Goal: Check status

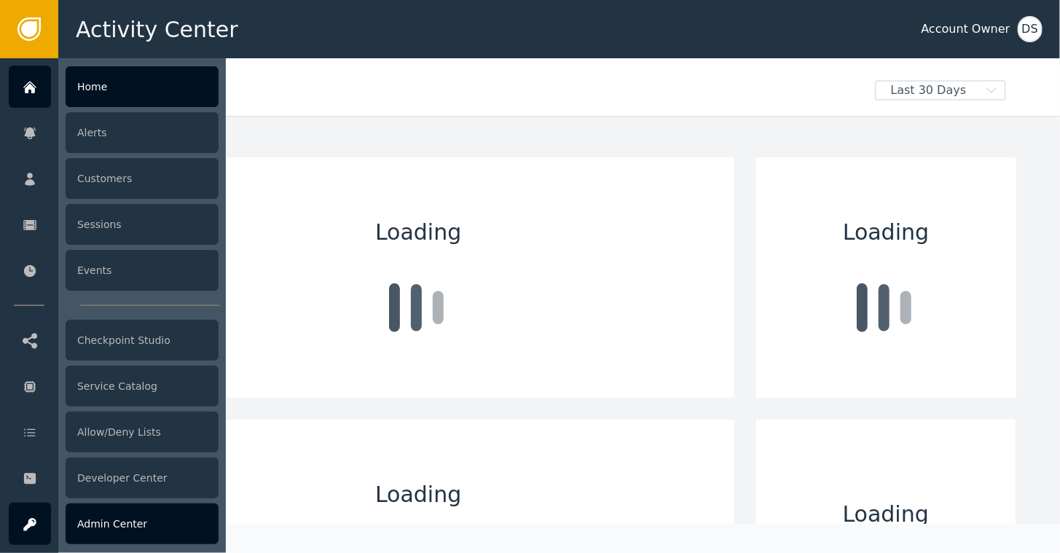
click at [99, 518] on div "Admin Center" at bounding box center [142, 523] width 153 height 41
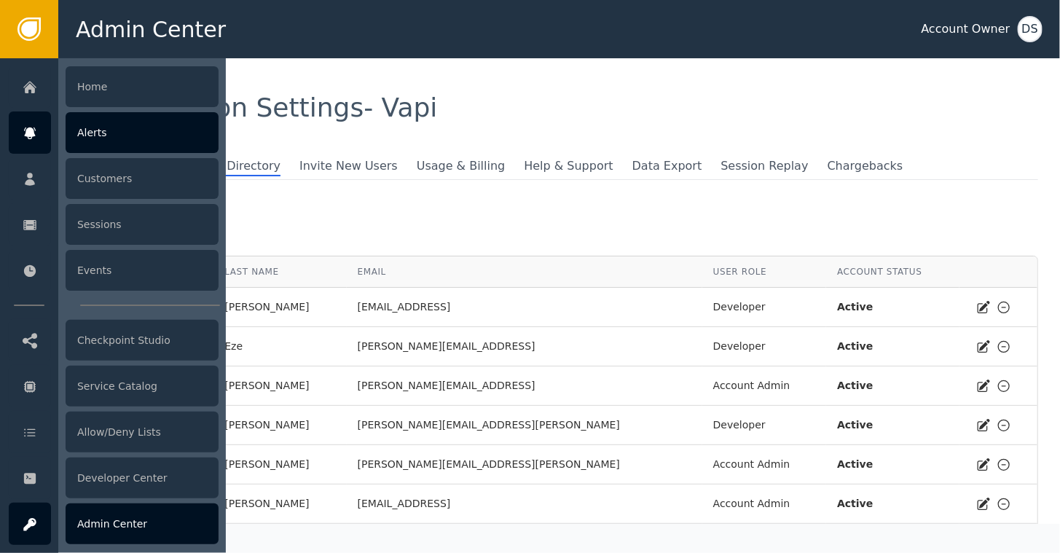
click at [84, 141] on div "Alerts" at bounding box center [142, 132] width 153 height 41
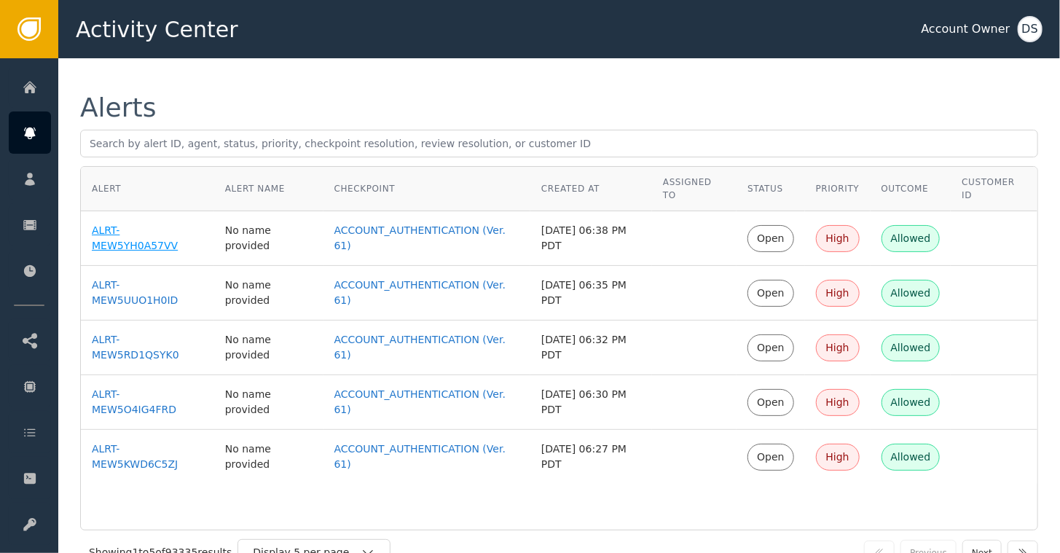
click at [125, 223] on div "ALRT-MEW5YH0A57VV" at bounding box center [147, 238] width 111 height 31
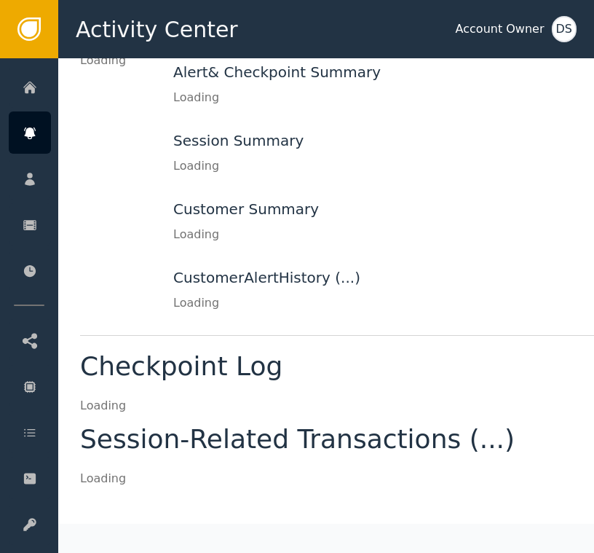
scroll to position [143, 0]
